Goal: Communication & Community: Answer question/provide support

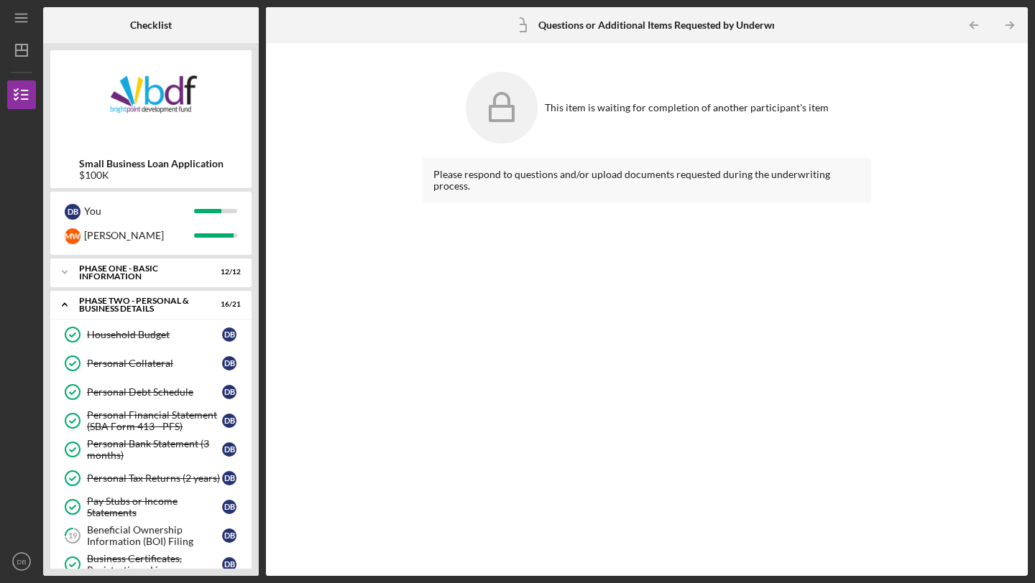
scroll to position [503, 0]
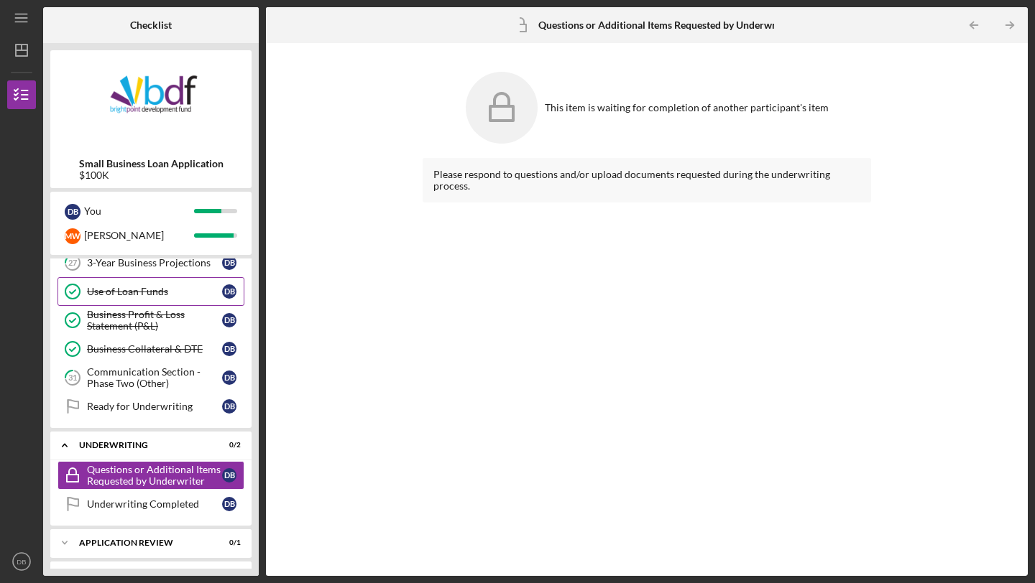
click at [139, 281] on link "Use of Loan Funds Use of Loan Funds D B" at bounding box center [150, 291] width 187 height 29
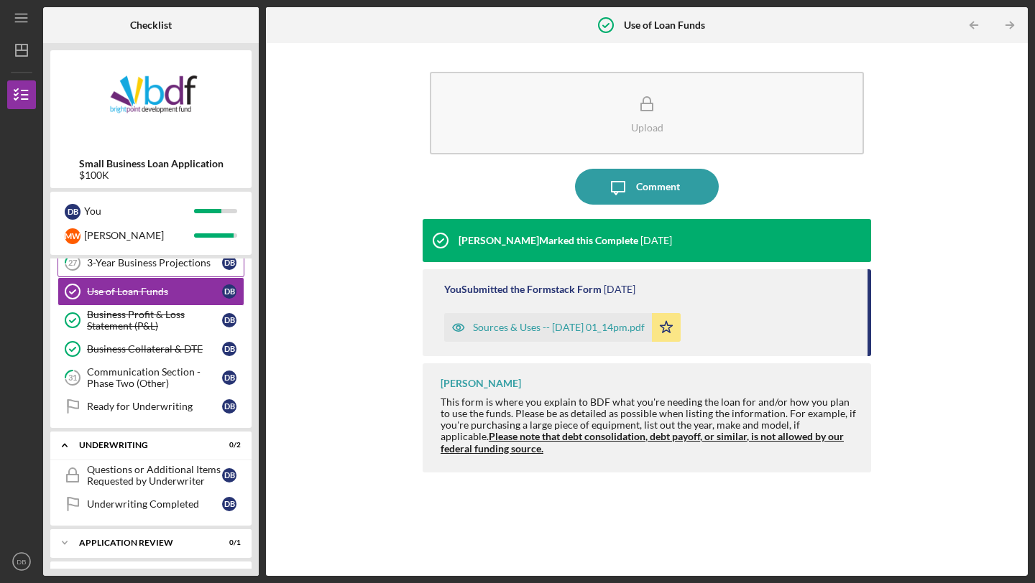
click at [148, 269] on link "27 3-Year Business Projections D B" at bounding box center [150, 263] width 187 height 29
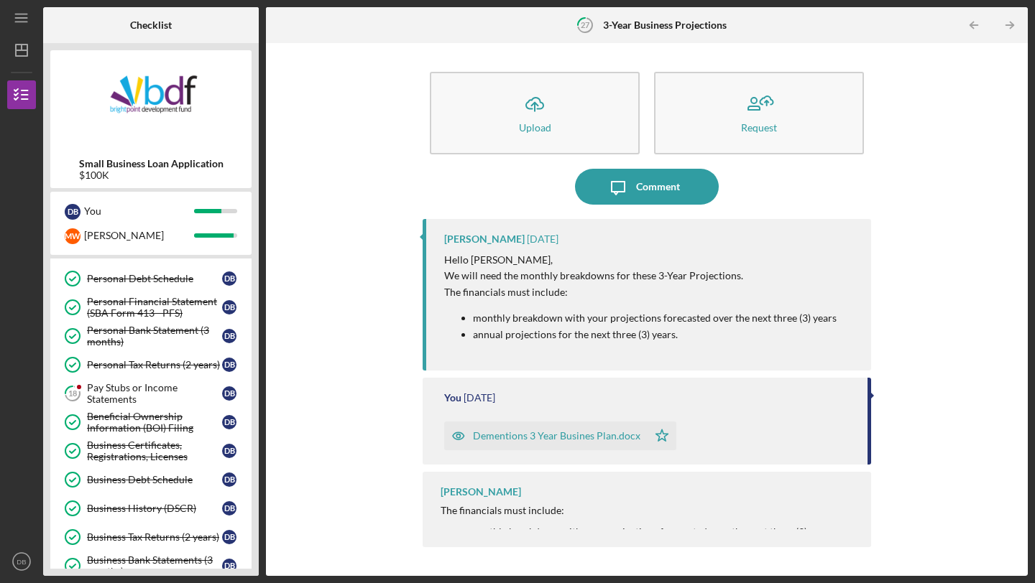
scroll to position [115, 0]
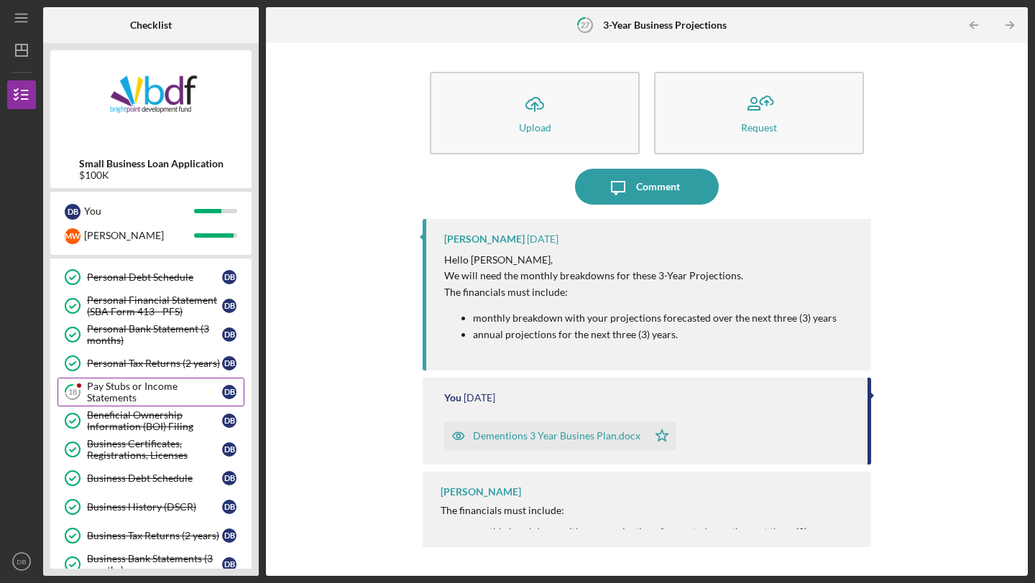
click at [160, 394] on div "Pay Stubs or Income Statements" at bounding box center [154, 392] width 135 height 23
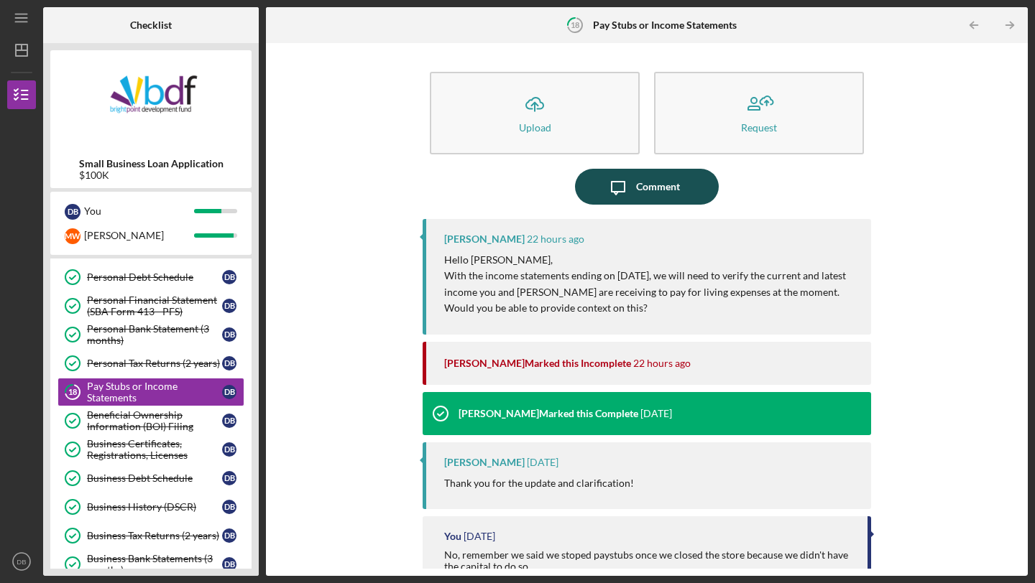
click at [636, 185] on div "Comment" at bounding box center [658, 187] width 44 height 36
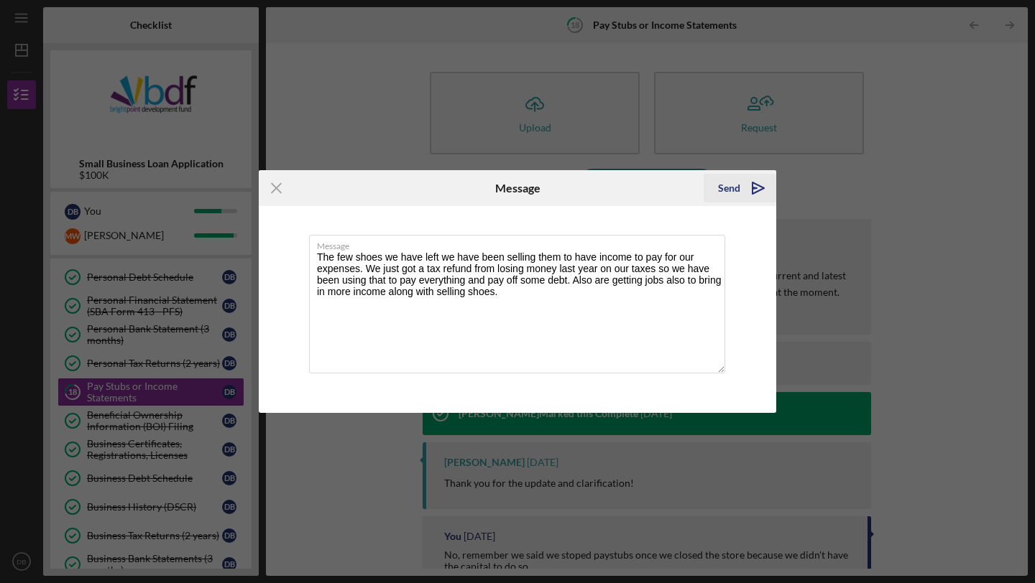
type textarea "The few shoes we have left we have been selling them to have income to pay for …"
click at [735, 186] on div "Send" at bounding box center [729, 188] width 22 height 29
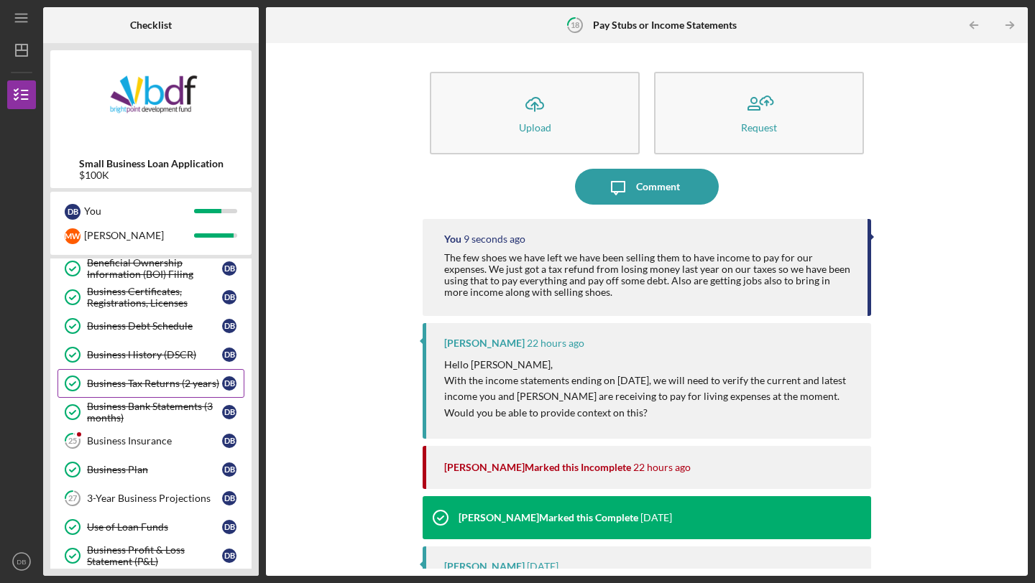
scroll to position [269, 0]
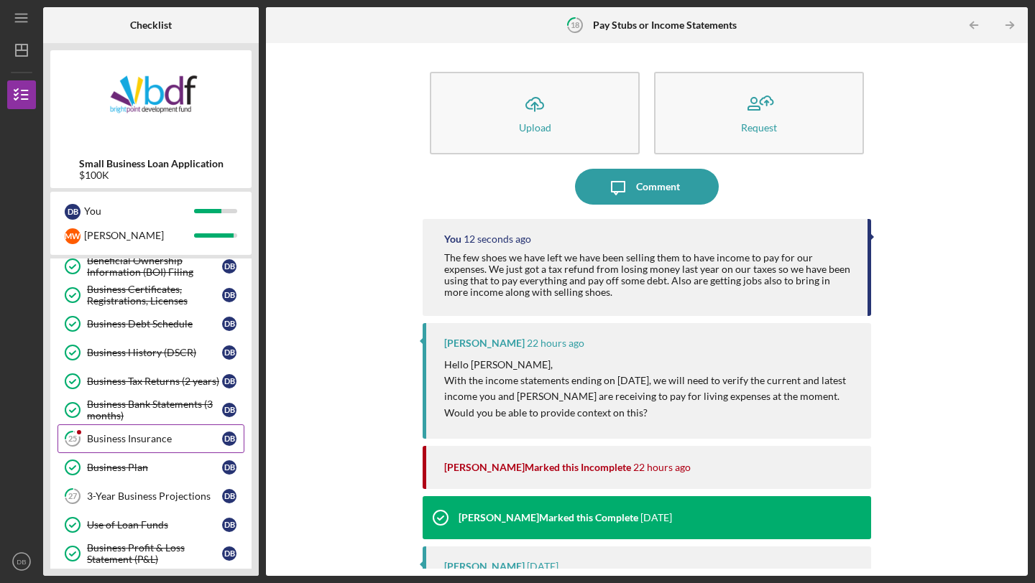
click at [132, 443] on div "Business Insurance" at bounding box center [154, 438] width 135 height 11
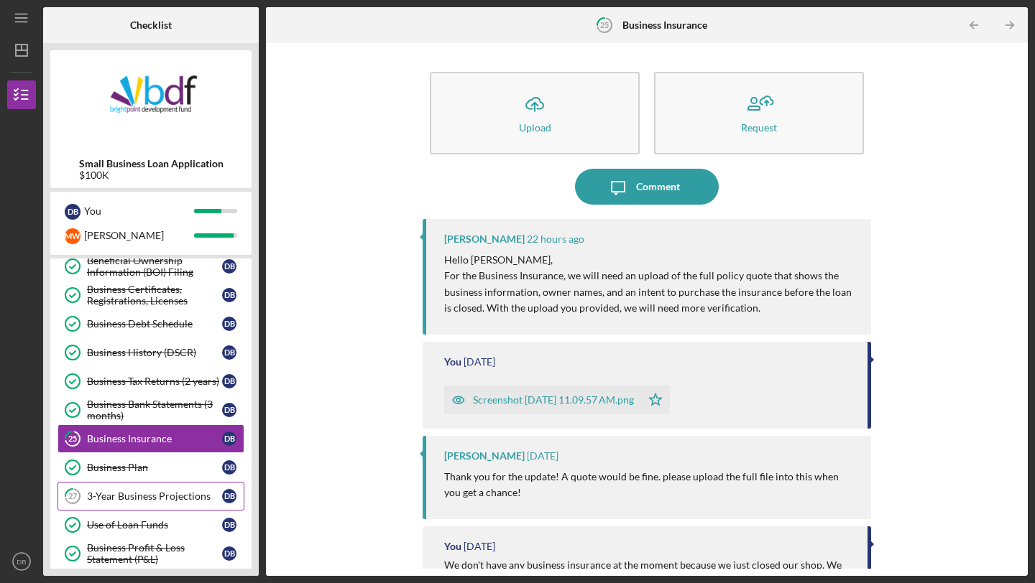
click at [144, 494] on div "3-Year Business Projections" at bounding box center [154, 496] width 135 height 11
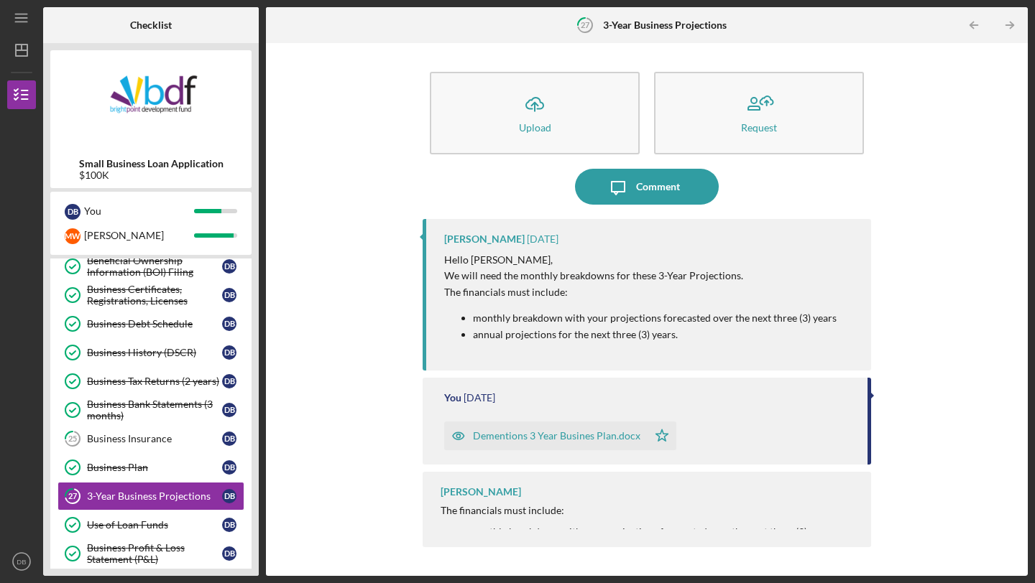
click at [535, 435] on div "Dementions 3 Year Busines Plan.docx" at bounding box center [556, 435] width 167 height 11
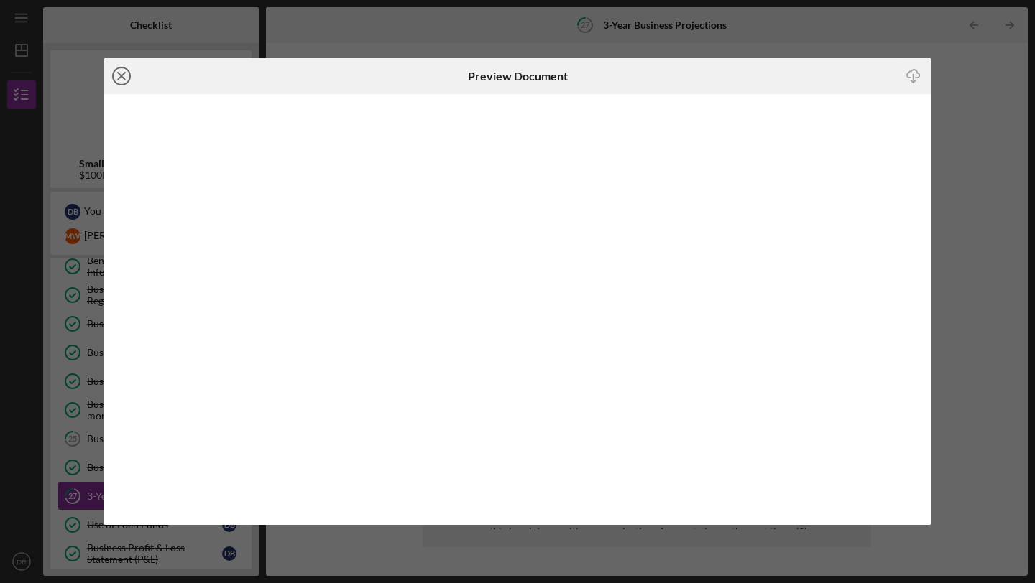
click at [130, 82] on icon "Icon/Close" at bounding box center [121, 76] width 36 height 36
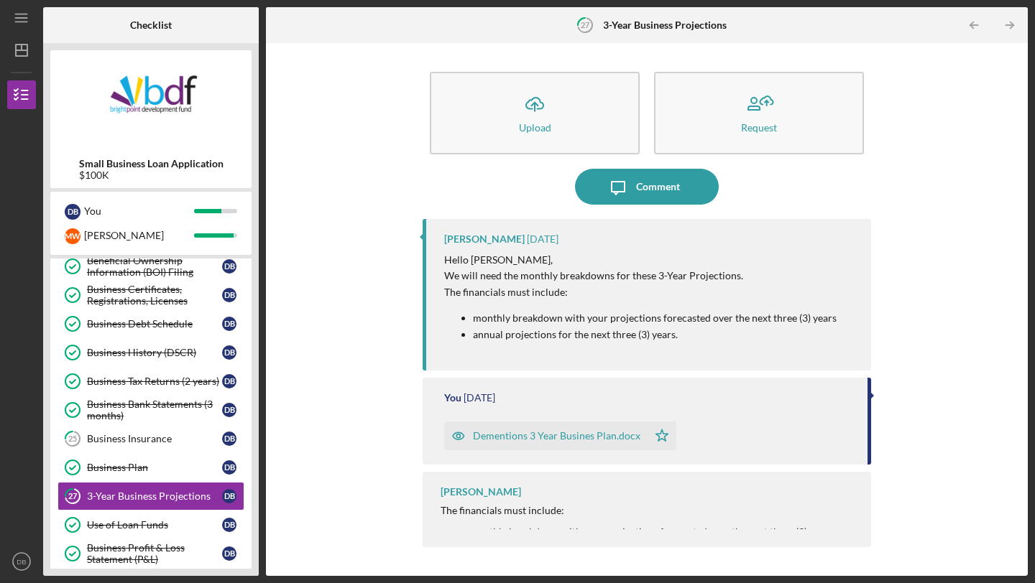
click at [414, 309] on div "Icon/Upload Upload Request Icon/Message Comment [PERSON_NAME] [DATE] Hello [PER…" at bounding box center [646, 309] width 747 height 519
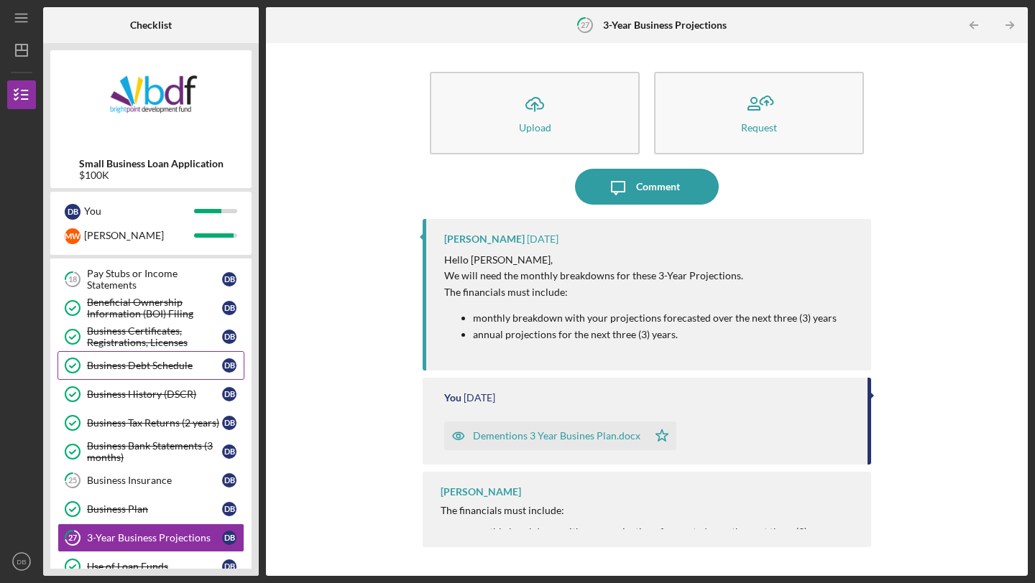
scroll to position [224, 0]
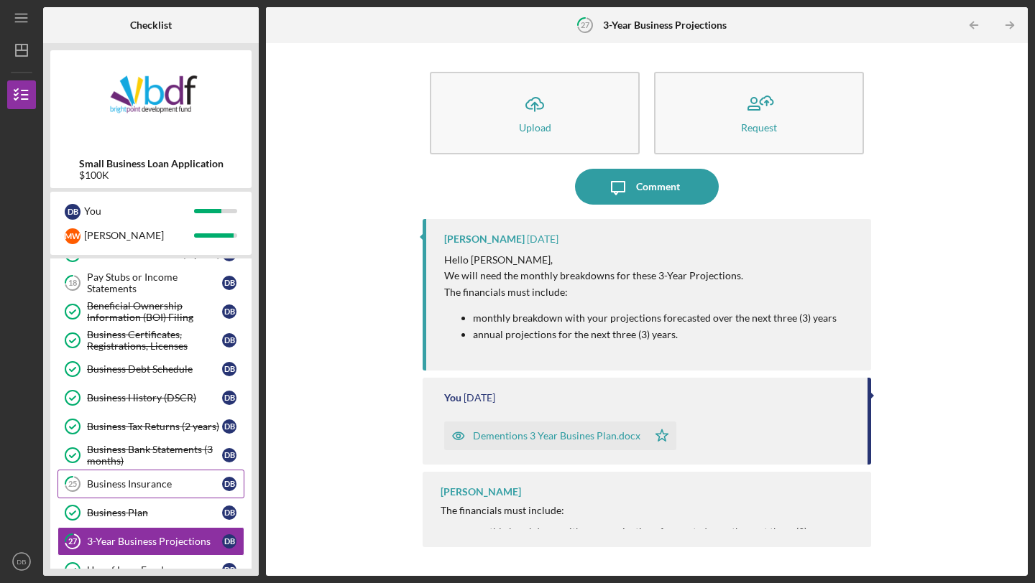
click at [141, 488] on div "Business Insurance" at bounding box center [154, 484] width 135 height 11
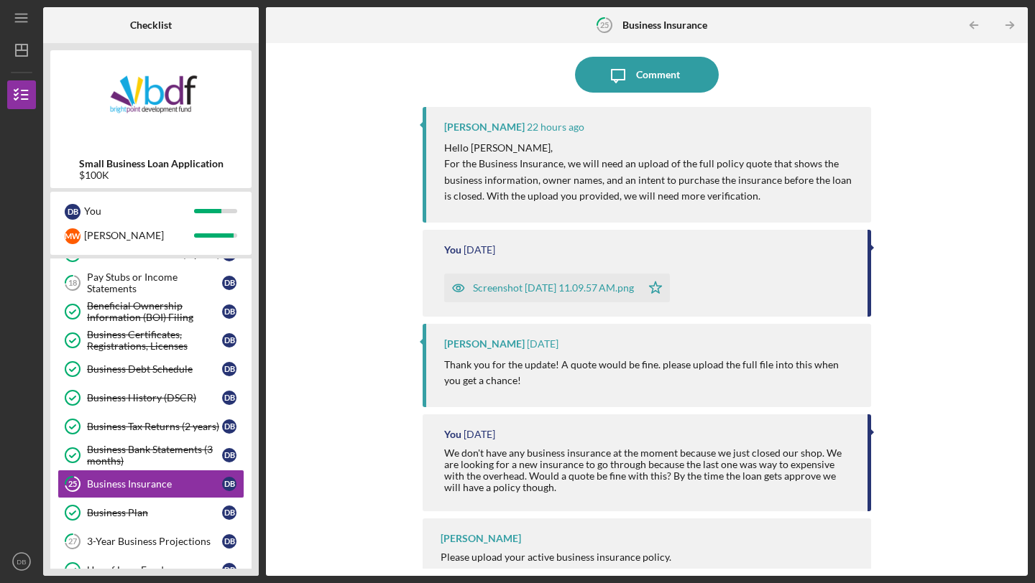
scroll to position [134, 0]
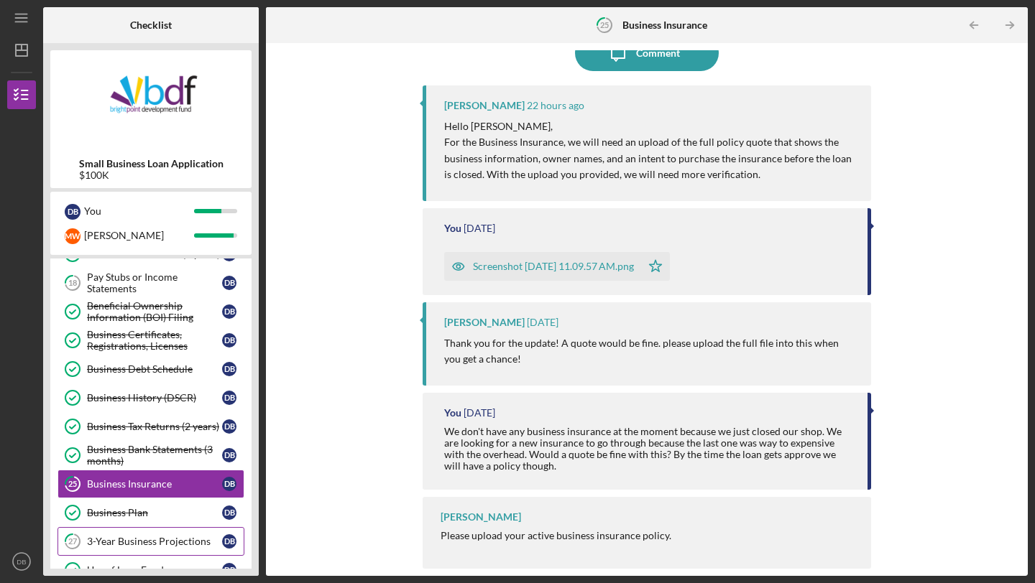
click at [154, 535] on link "27 3-Year Business Projections D B" at bounding box center [150, 541] width 187 height 29
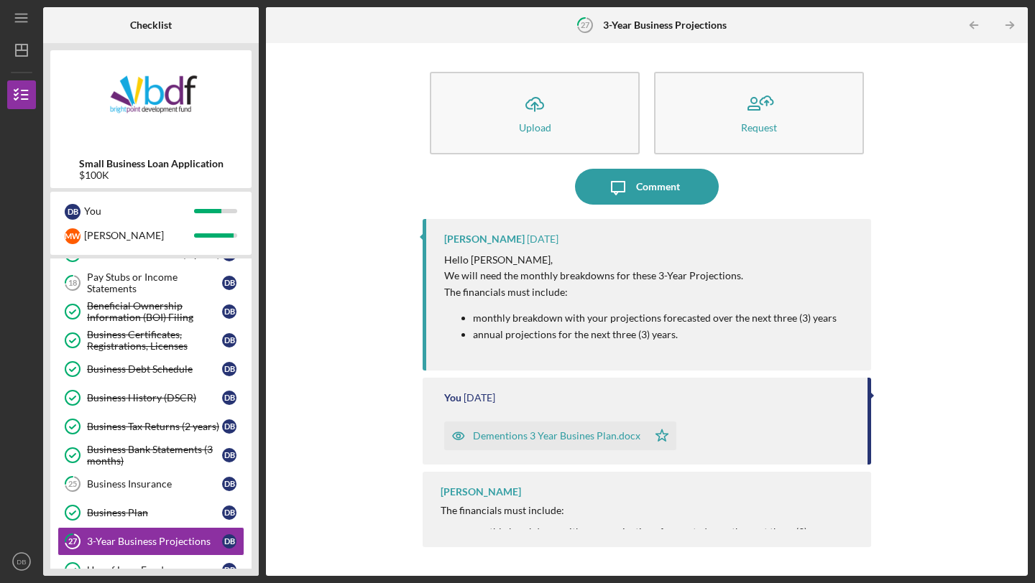
click at [475, 517] on div "The financials must include: monthly breakdown with your projections forecasted…" at bounding box center [648, 527] width 416 height 45
click at [144, 279] on div "Pay Stubs or Income Statements" at bounding box center [154, 283] width 135 height 23
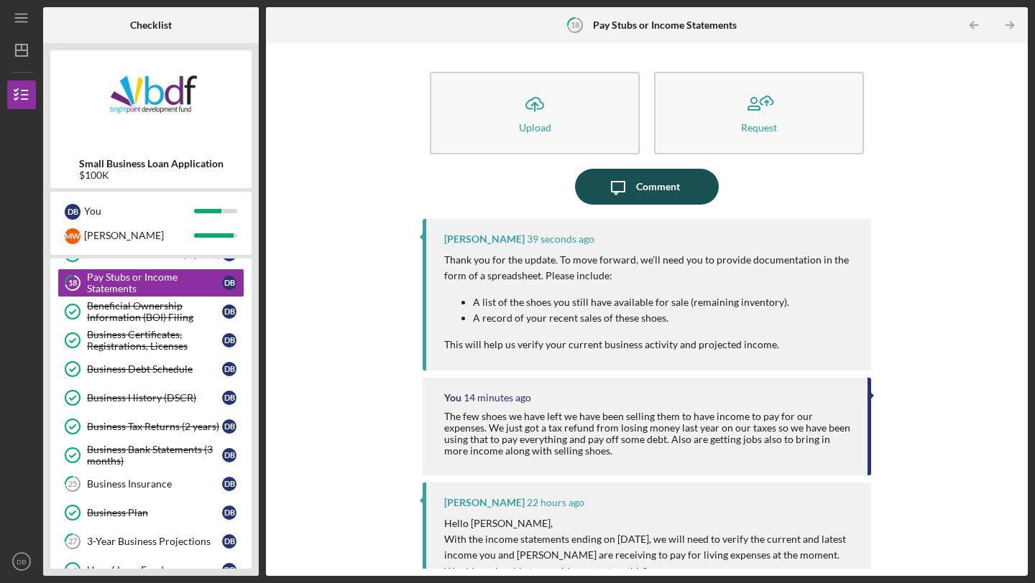
click at [643, 183] on div "Comment" at bounding box center [658, 187] width 44 height 36
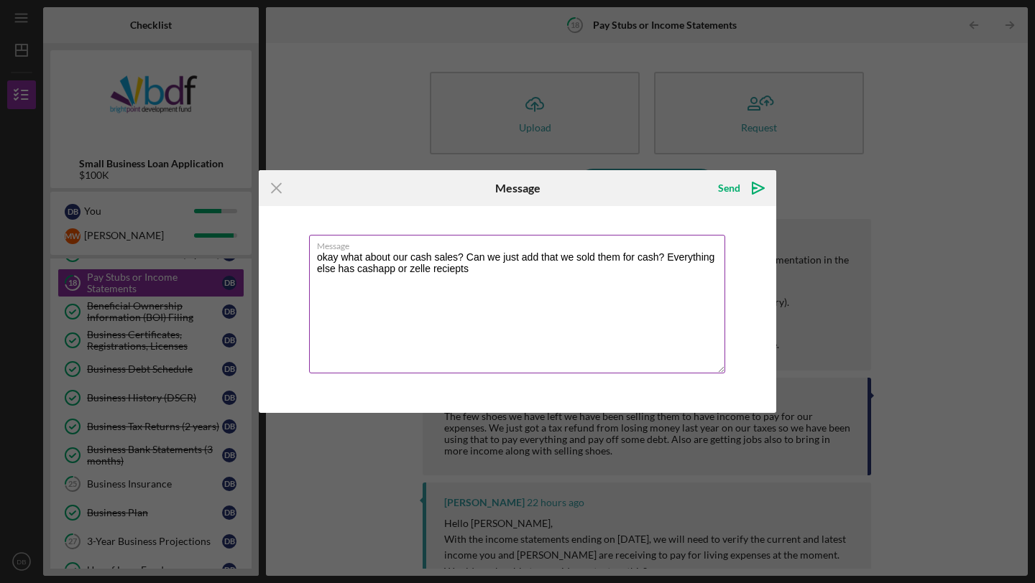
click at [463, 267] on textarea "okay what about our cash sales? Can we just add that we sold them for cash? Eve…" at bounding box center [517, 304] width 416 height 139
type textarea "okay what about our cash sales? Can we just add that we sold them for cash? Eve…"
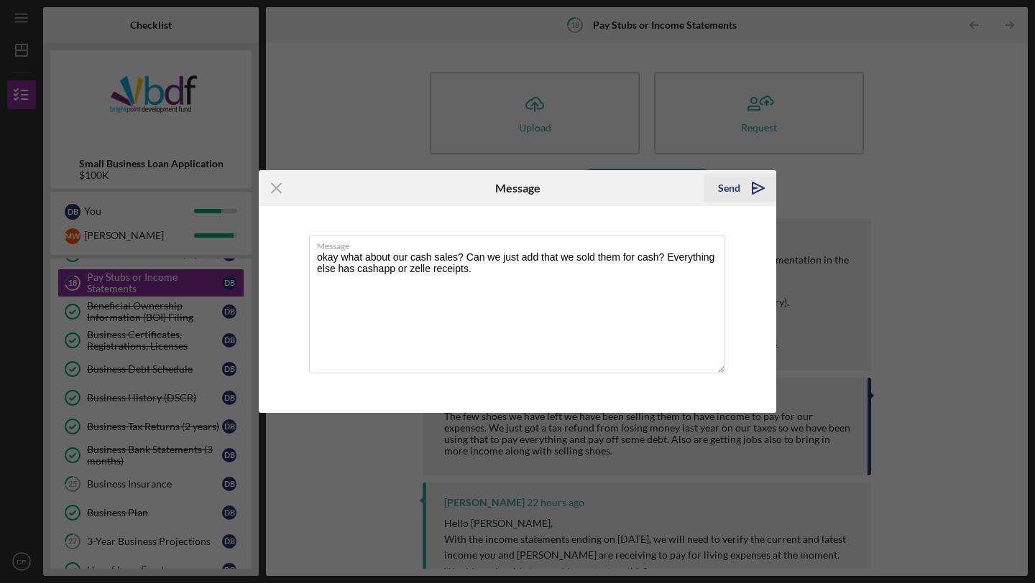
click at [743, 185] on icon "Icon/icon-invite-send" at bounding box center [758, 188] width 36 height 36
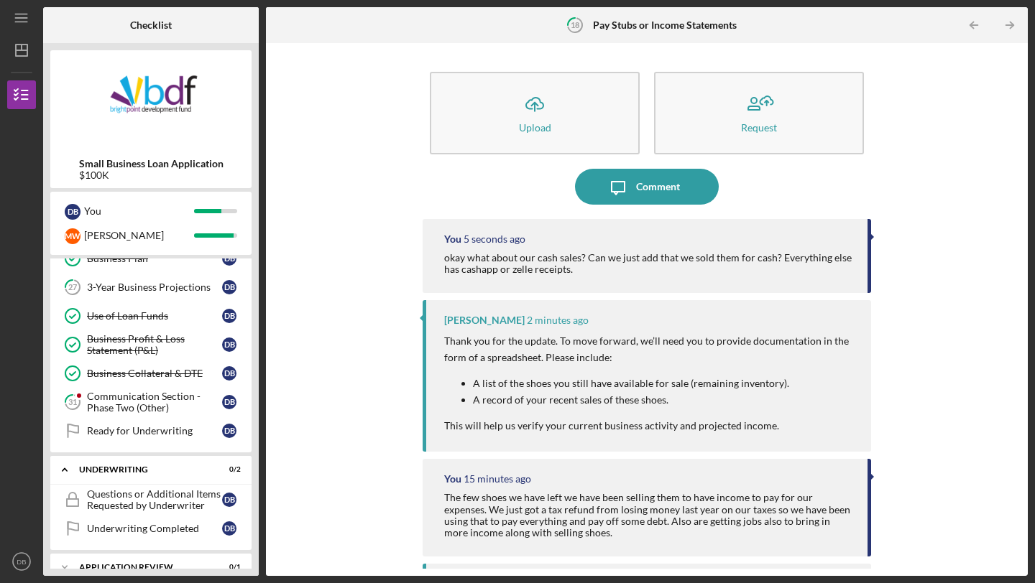
scroll to position [482, 0]
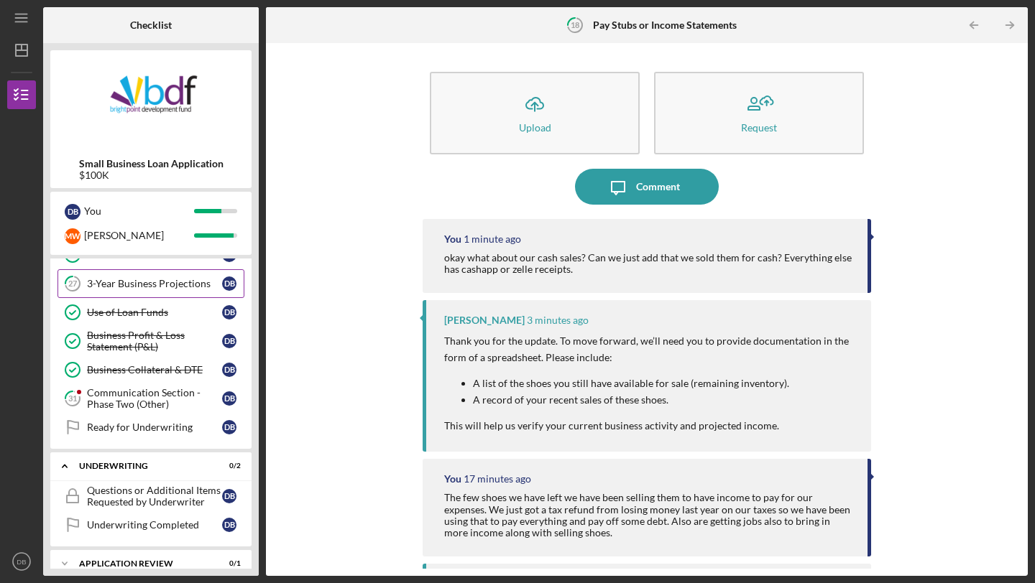
click at [130, 295] on link "27 3-Year Business Projections D B" at bounding box center [150, 283] width 187 height 29
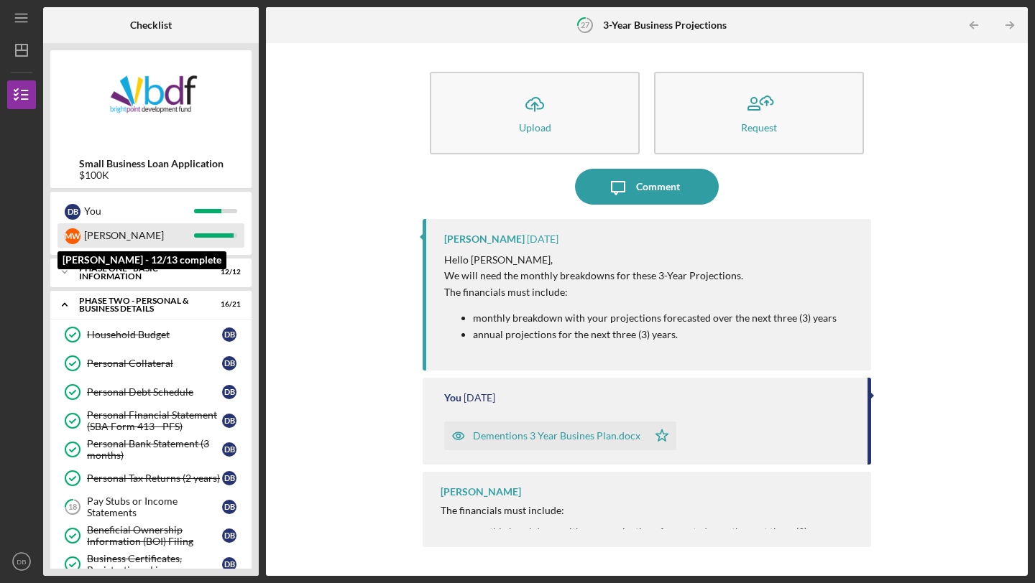
click at [189, 240] on div "[PERSON_NAME]" at bounding box center [139, 235] width 110 height 24
